Goal: Navigation & Orientation: Find specific page/section

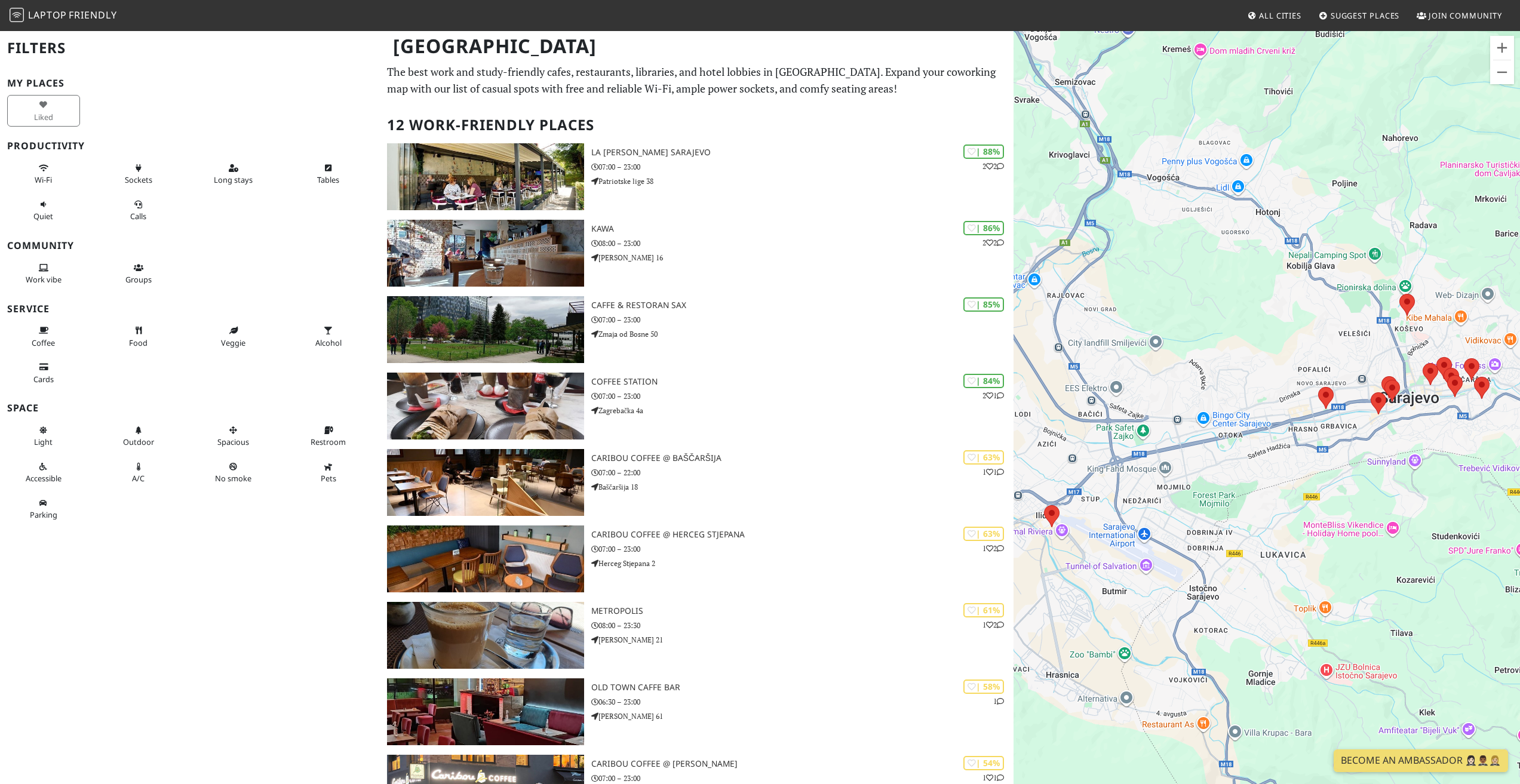
click at [71, 14] on span "Friendly" at bounding box center [93, 15] width 48 height 13
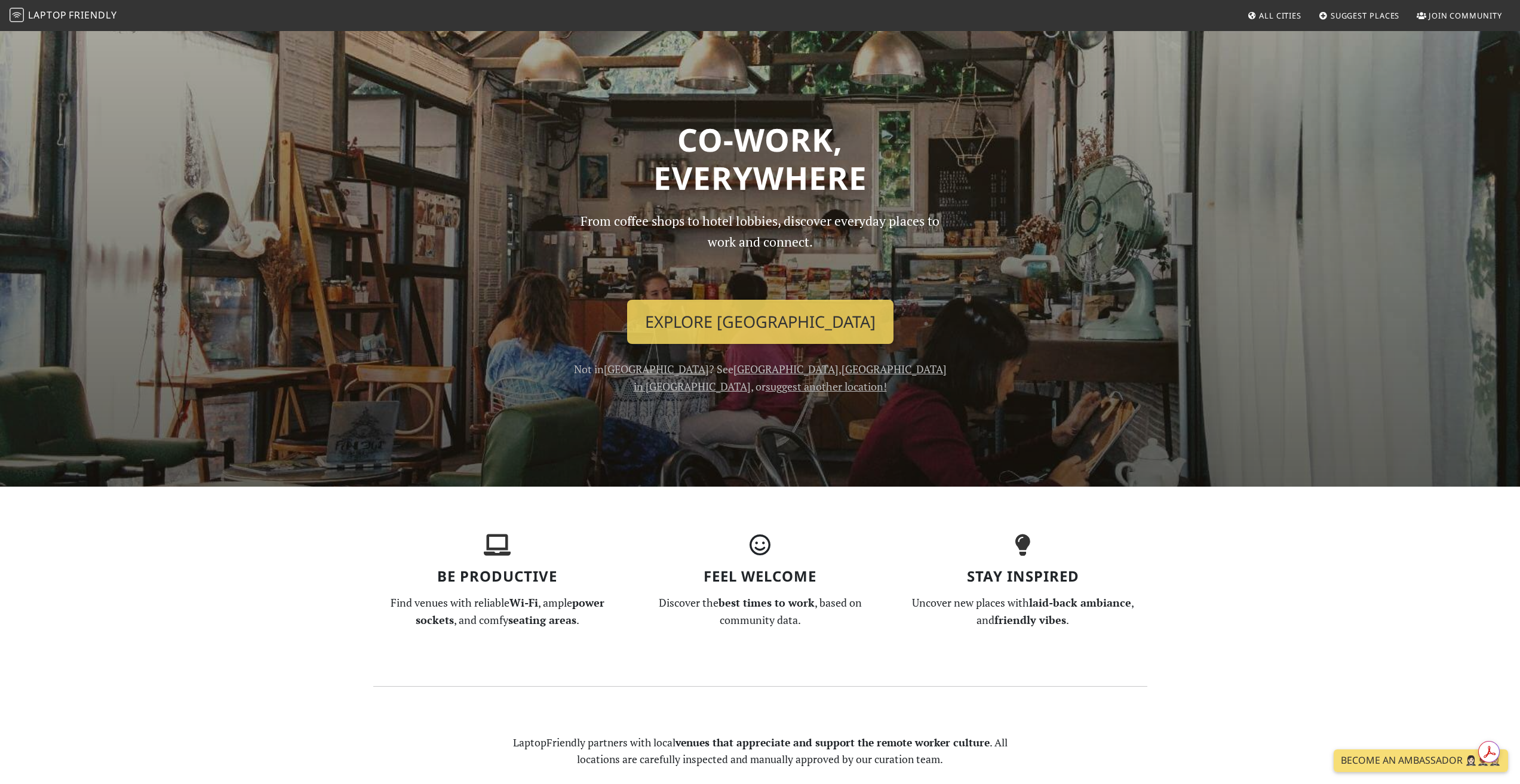
click at [1277, 12] on span "All Cities" at bounding box center [1280, 15] width 43 height 11
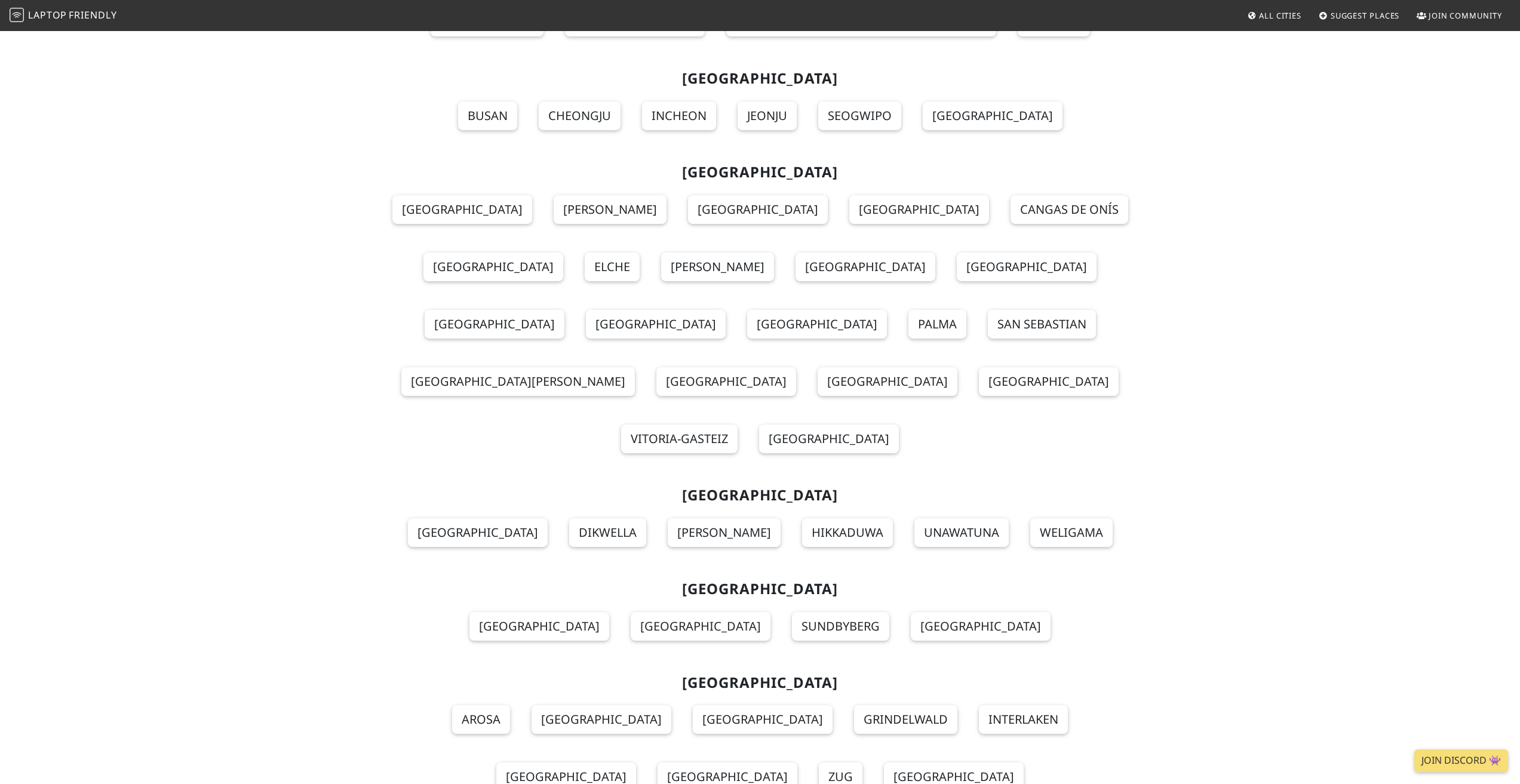
scroll to position [12064, 0]
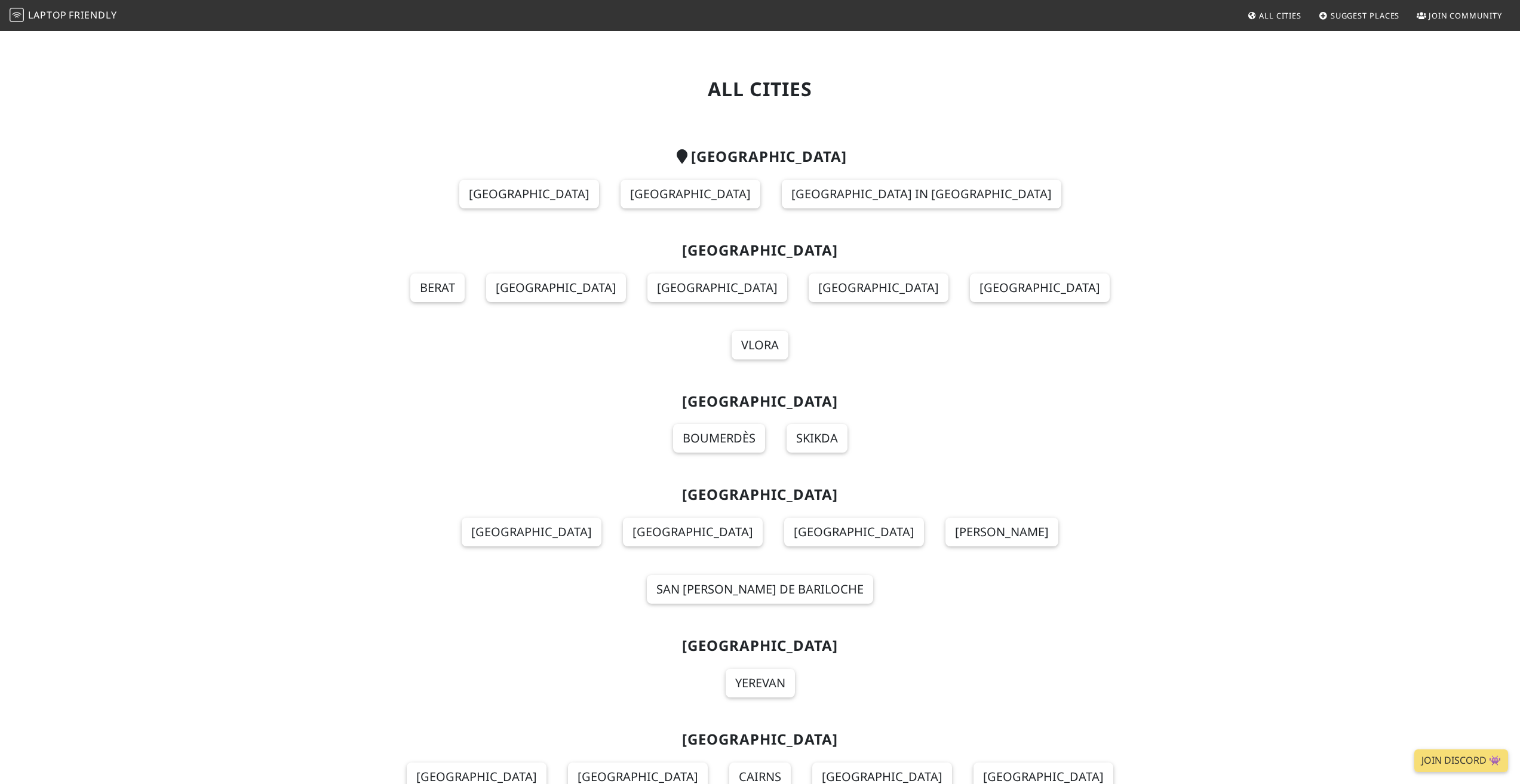
click at [49, 6] on link "Laptop Friendly" at bounding box center [63, 15] width 108 height 21
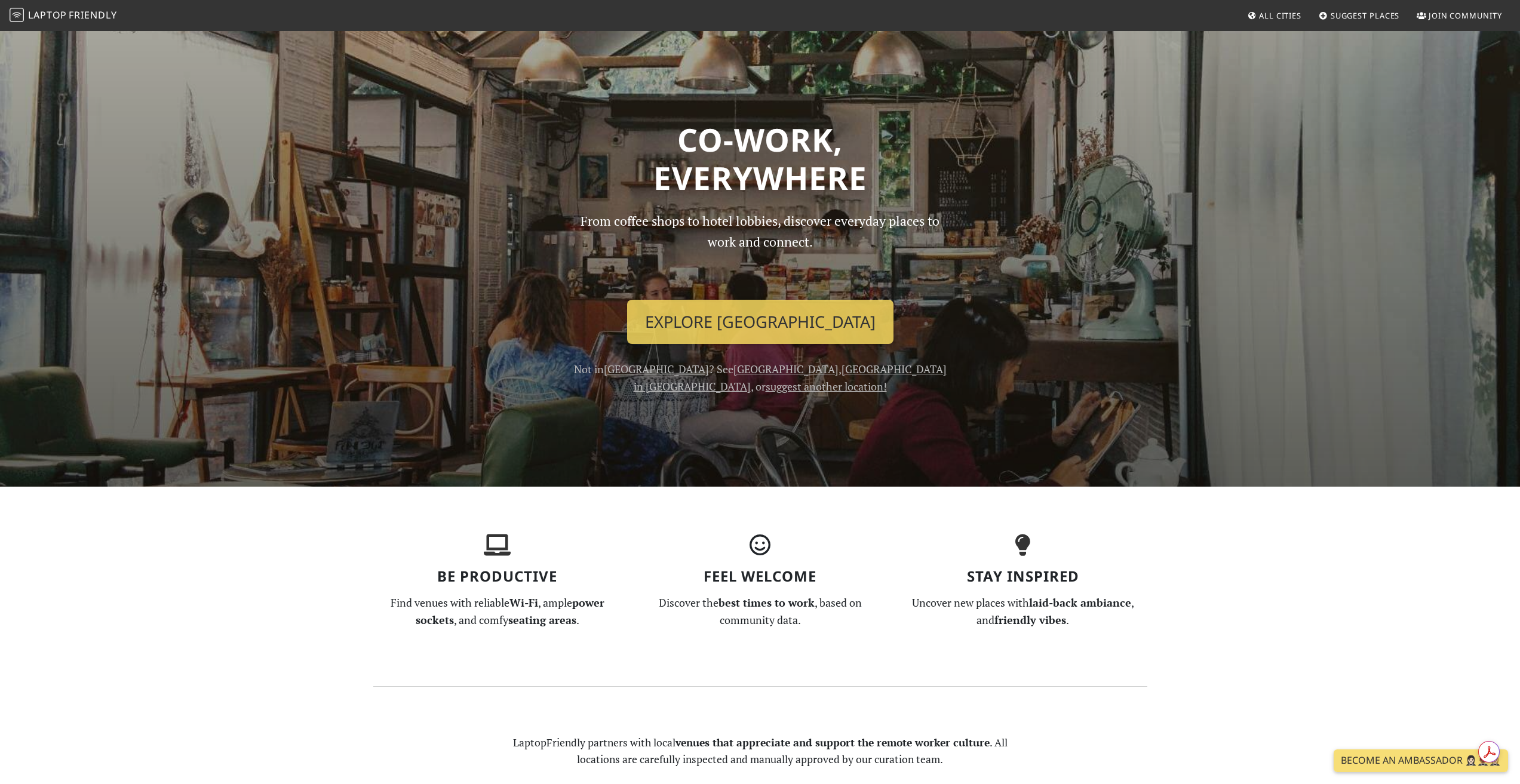
click at [1278, 13] on span "All Cities" at bounding box center [1280, 15] width 43 height 11
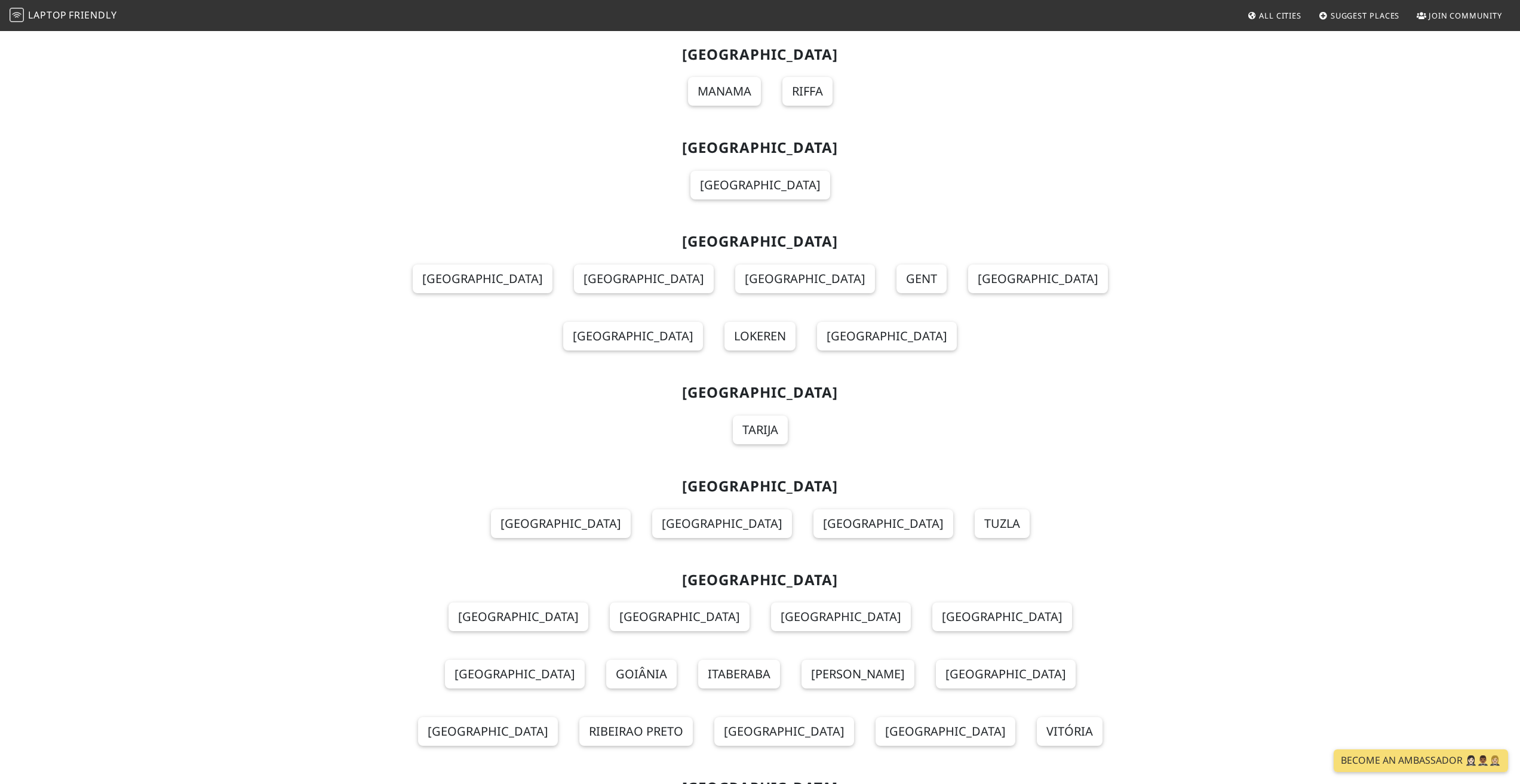
scroll to position [1075, 0]
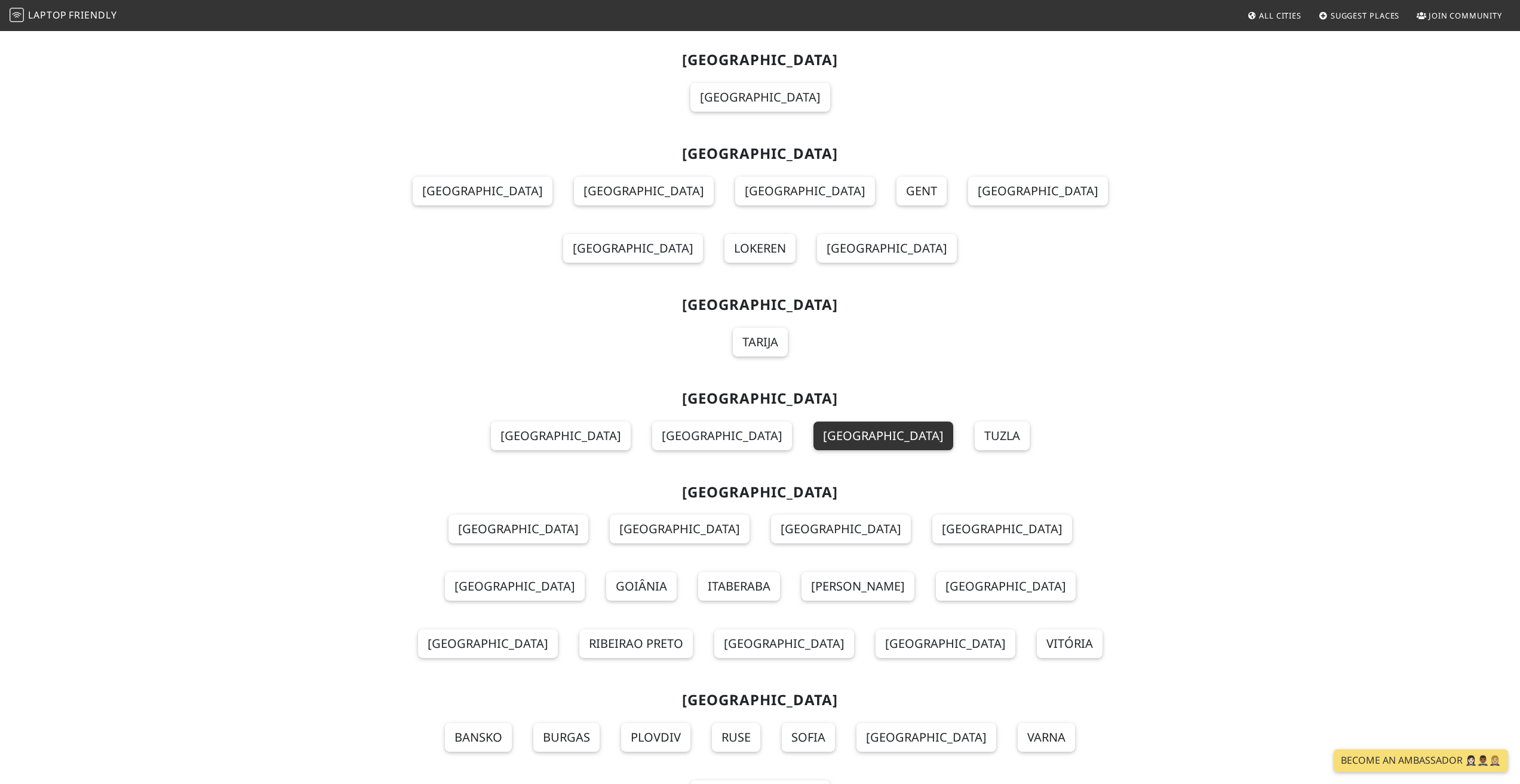
click at [838, 422] on link "Sarajevo" at bounding box center [883, 436] width 140 height 29
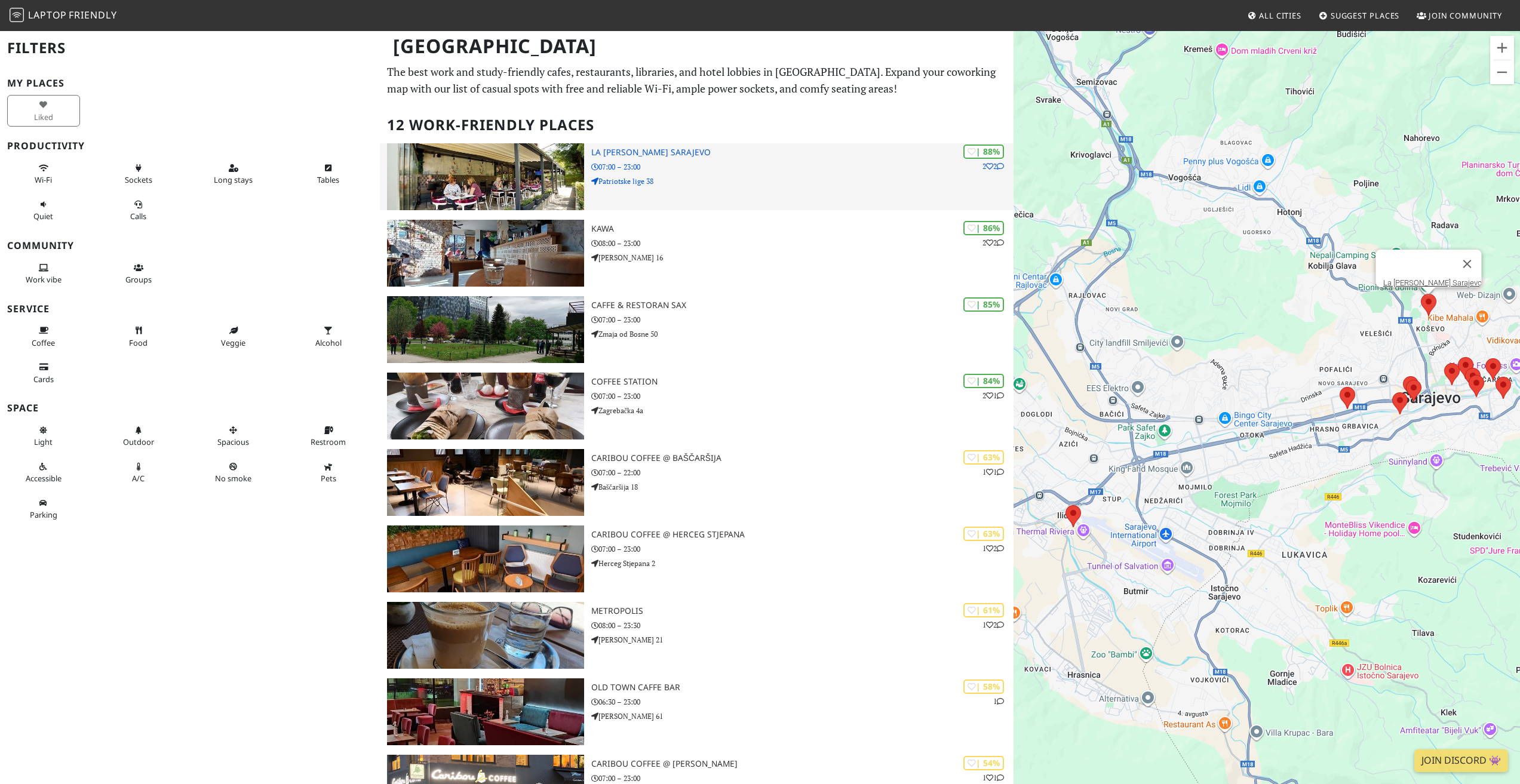
click at [522, 176] on img at bounding box center [485, 176] width 197 height 67
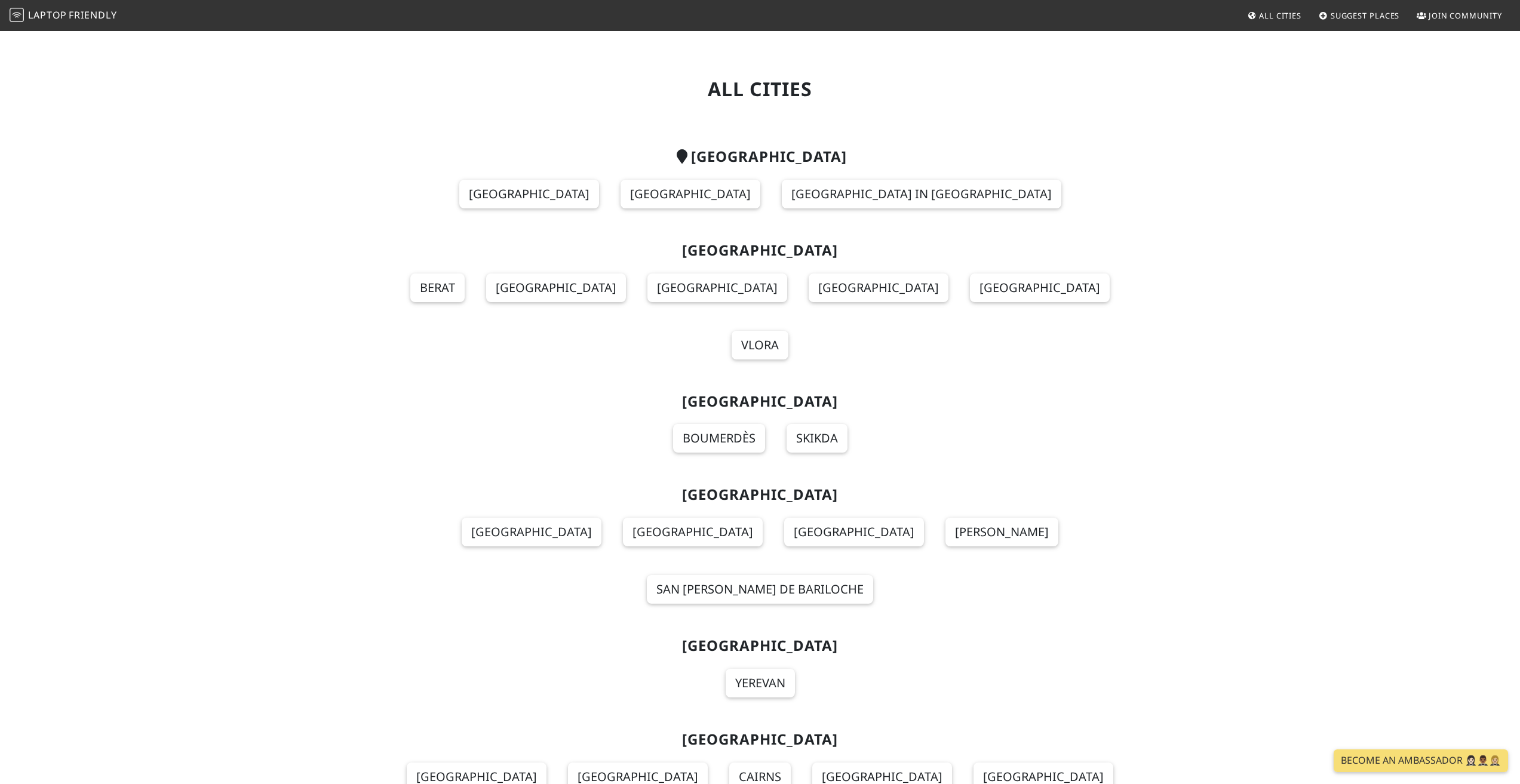
click at [100, 15] on span "Friendly" at bounding box center [93, 15] width 48 height 13
